Goal: Task Accomplishment & Management: Manage account settings

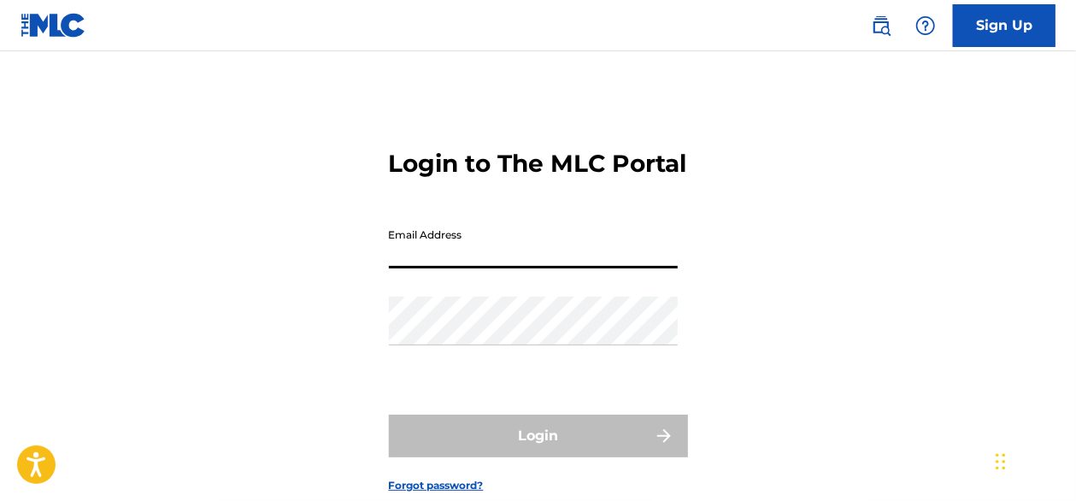
click at [583, 266] on input "Email Address" at bounding box center [533, 244] width 289 height 49
type input "jelessas28"
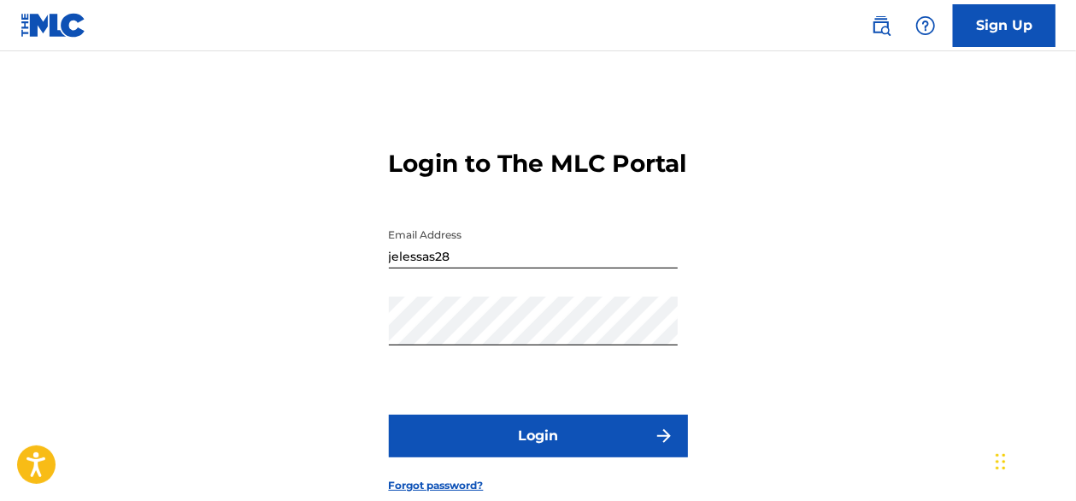
click at [501, 457] on button "Login" at bounding box center [538, 435] width 299 height 43
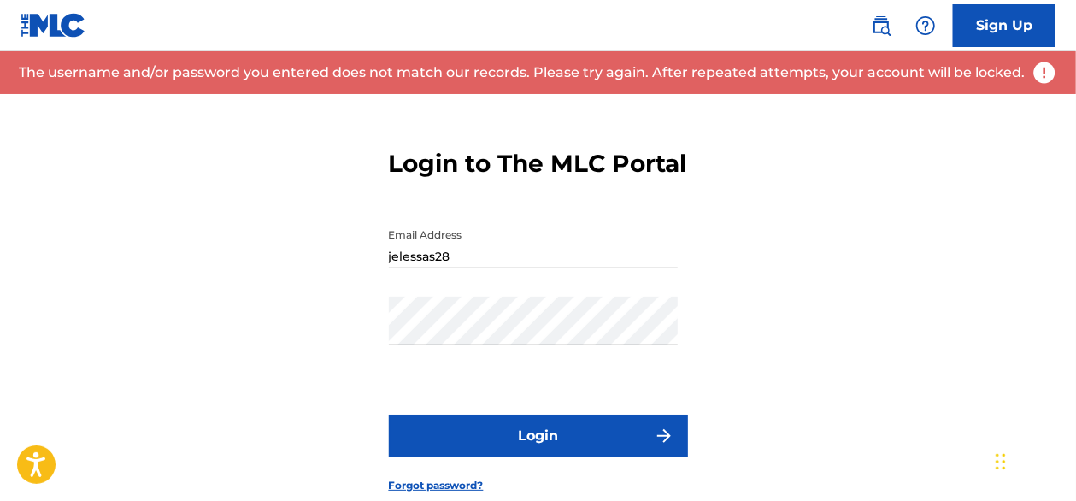
scroll to position [132, 0]
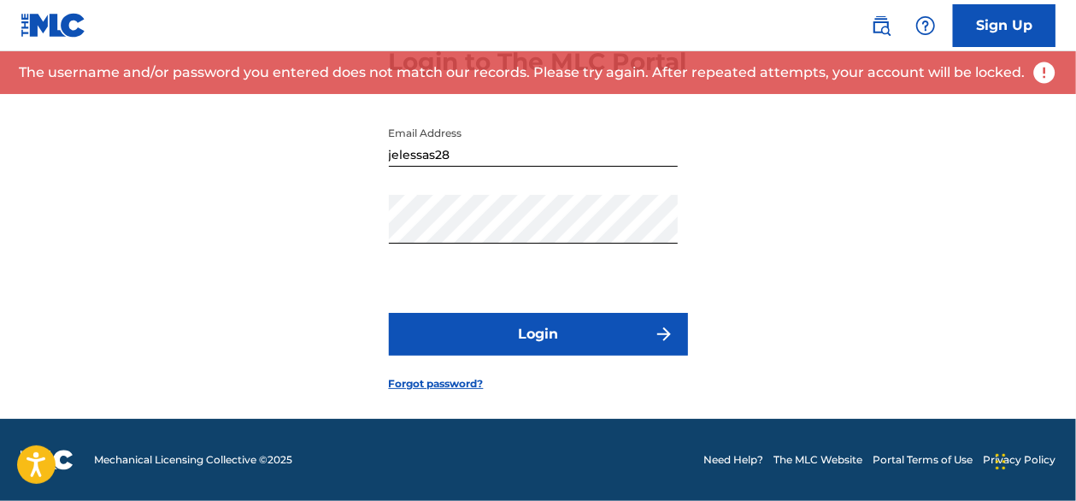
click at [436, 385] on link "Forgot password?" at bounding box center [436, 383] width 95 height 15
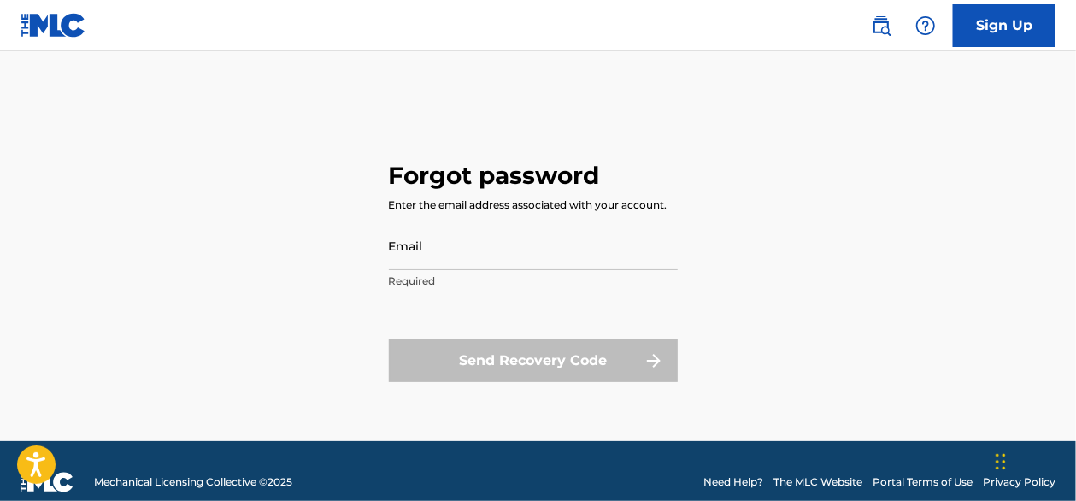
click at [420, 266] on input "Email" at bounding box center [533, 245] width 289 height 49
type input "[EMAIL_ADDRESS][DOMAIN_NAME]"
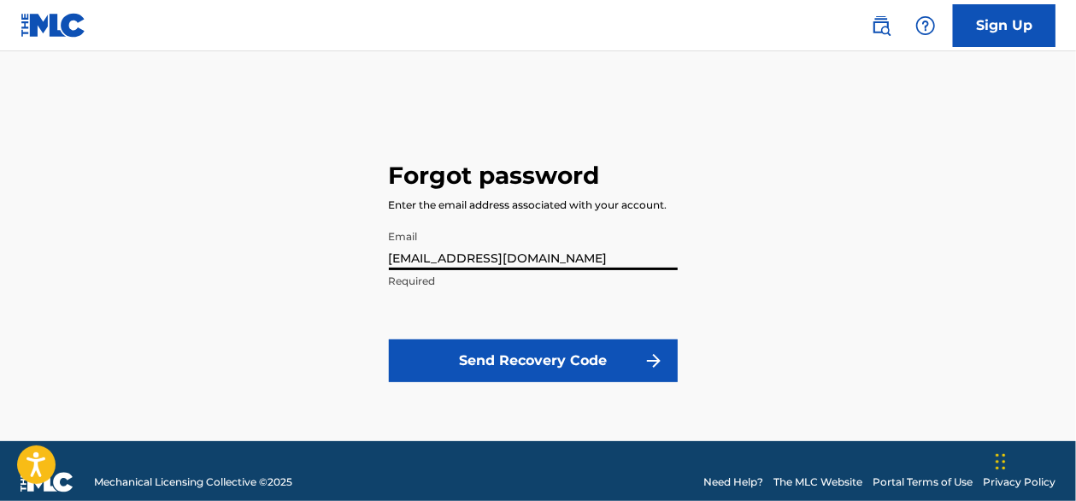
click at [520, 360] on button "Send Recovery Code" at bounding box center [533, 360] width 289 height 43
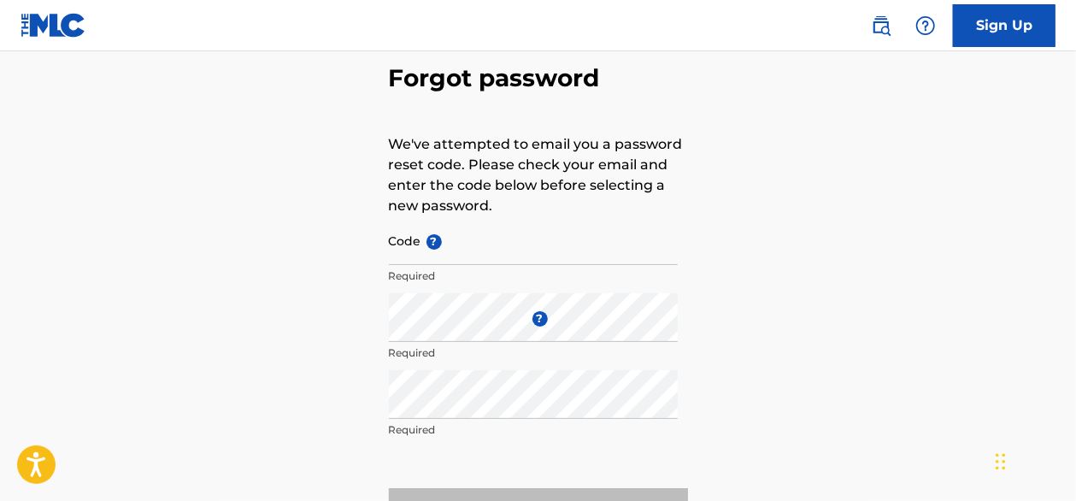
scroll to position [87, 0]
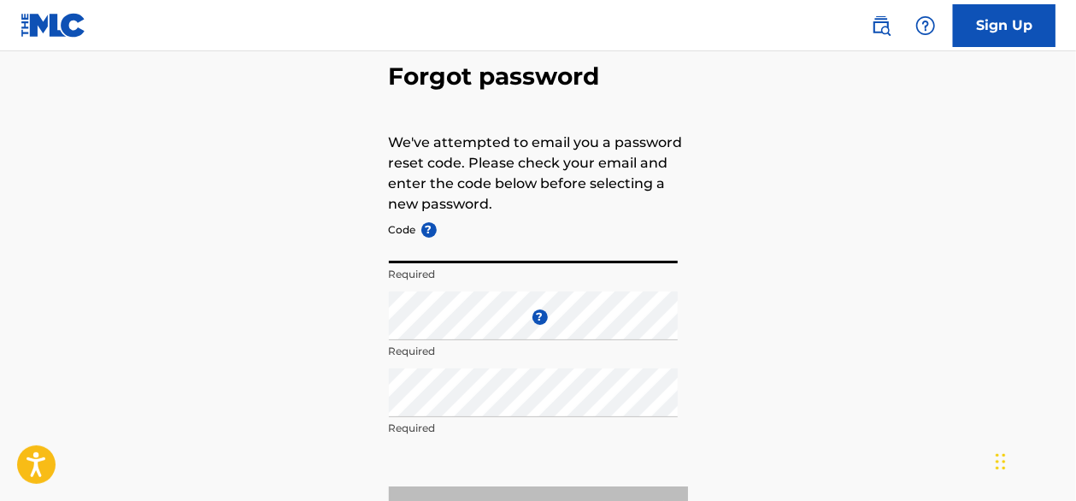
click at [489, 257] on input "Code ?" at bounding box center [533, 238] width 289 height 49
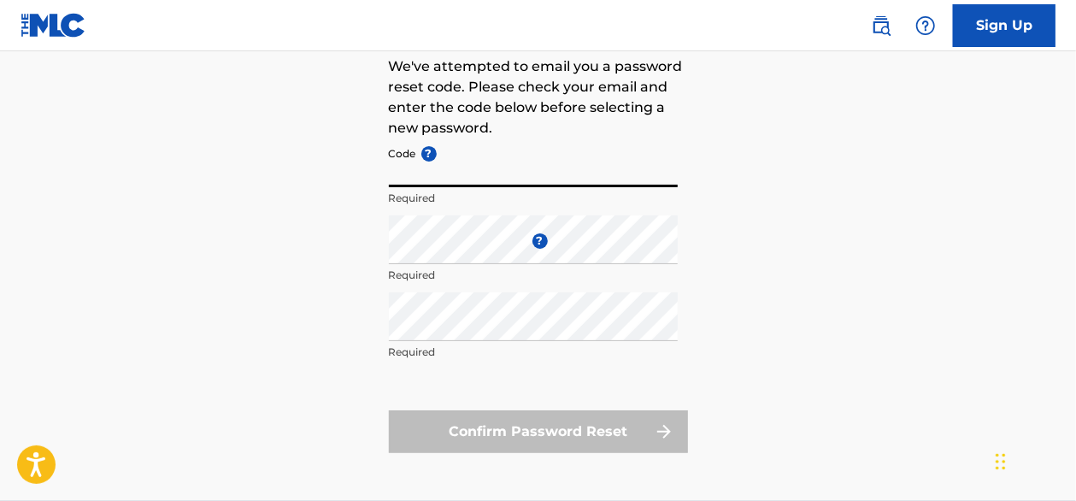
scroll to position [169, 0]
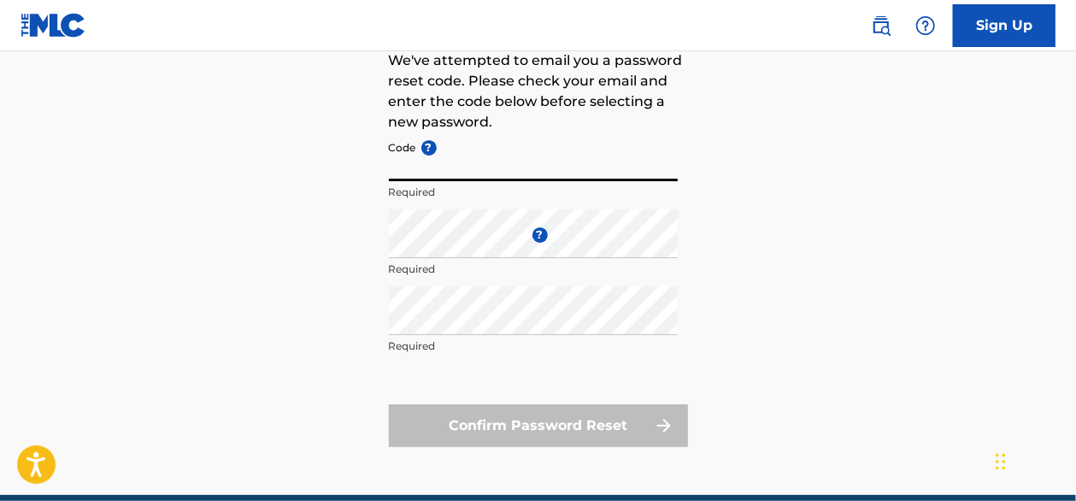
scroll to position [132, 0]
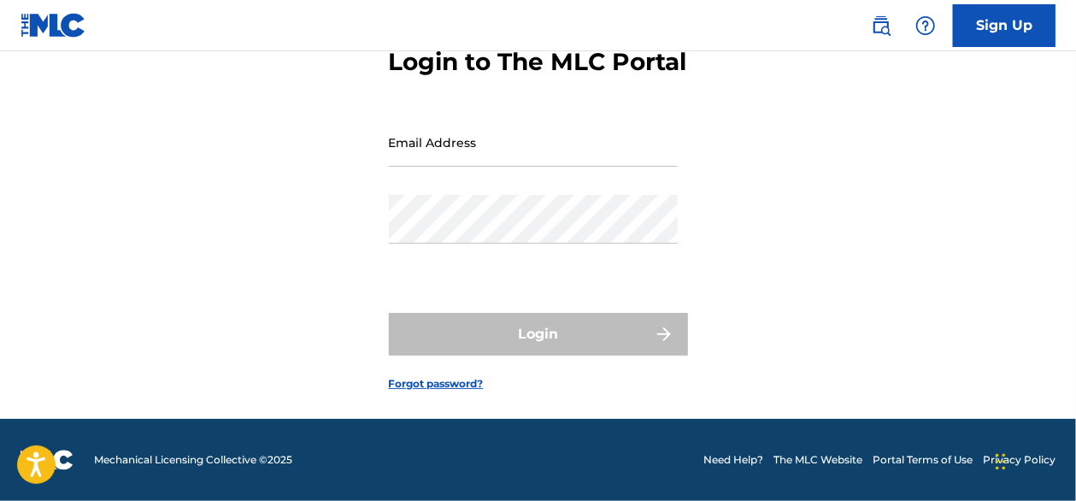
click at [403, 138] on input "Email Address" at bounding box center [533, 142] width 289 height 49
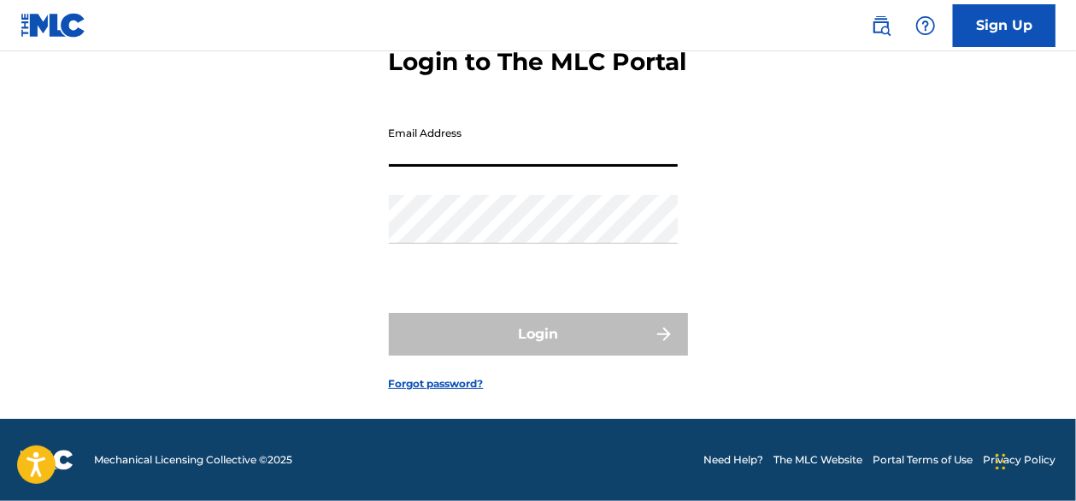
type input "[EMAIL_ADDRESS][DOMAIN_NAME]"
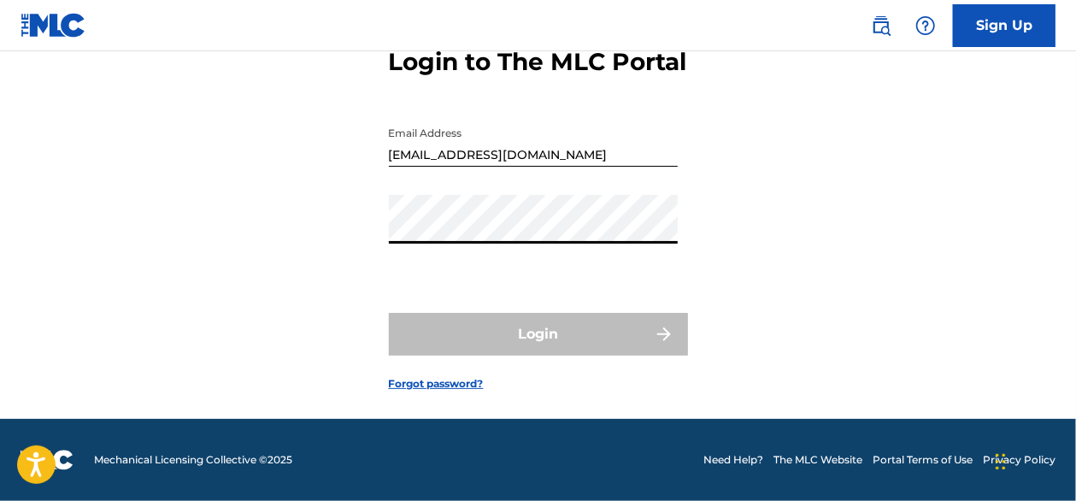
click at [425, 386] on link "Forgot password?" at bounding box center [436, 383] width 95 height 15
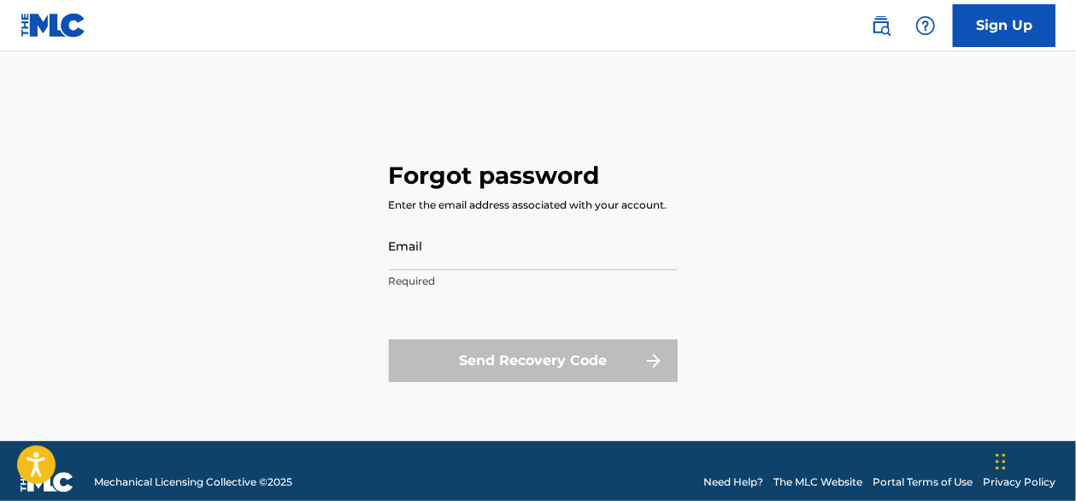
click at [426, 261] on input "Email" at bounding box center [533, 245] width 289 height 49
type input "[EMAIL_ADDRESS][DOMAIN_NAME]"
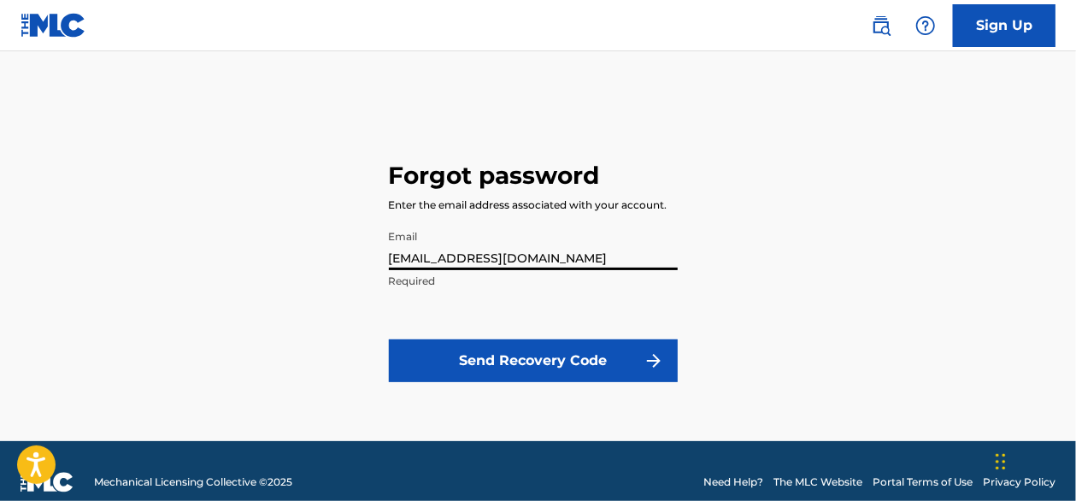
click at [513, 361] on button "Send Recovery Code" at bounding box center [533, 360] width 289 height 43
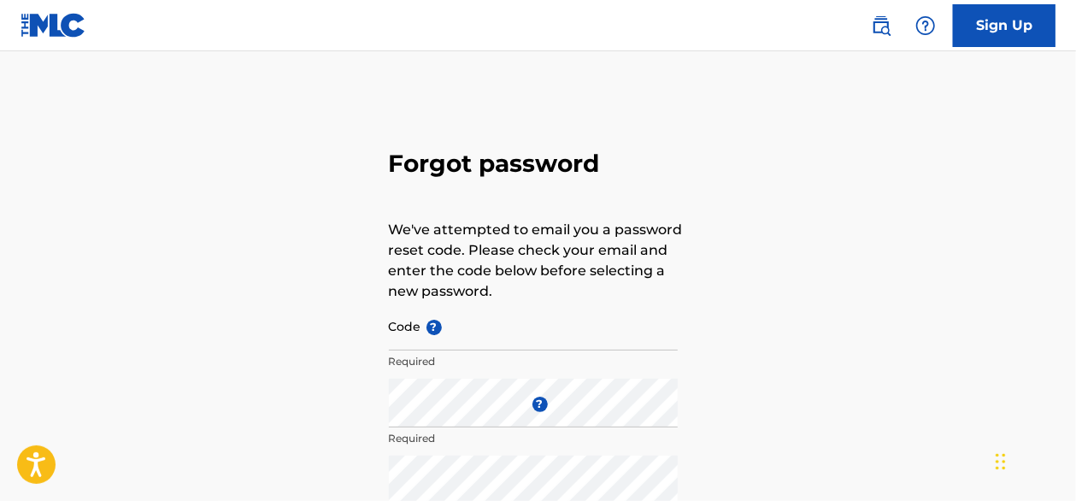
scroll to position [67, 0]
